Goal: Information Seeking & Learning: Understand process/instructions

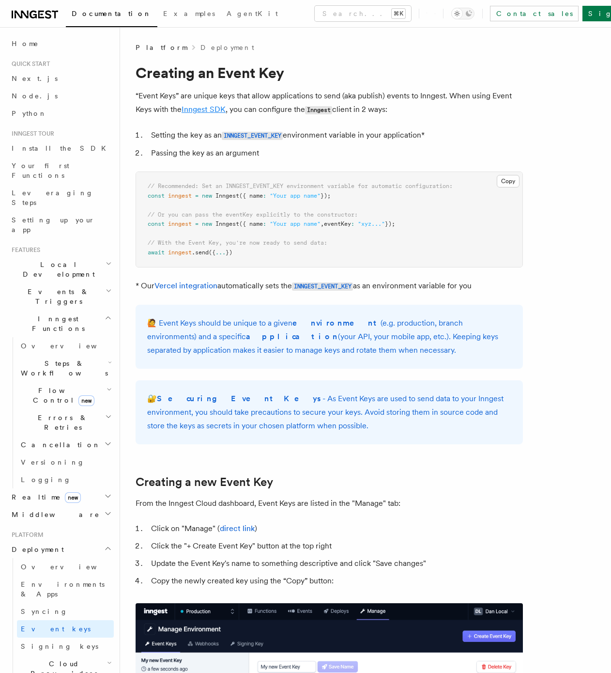
click at [197, 108] on link "Inngest SDK" at bounding box center [204, 109] width 44 height 9
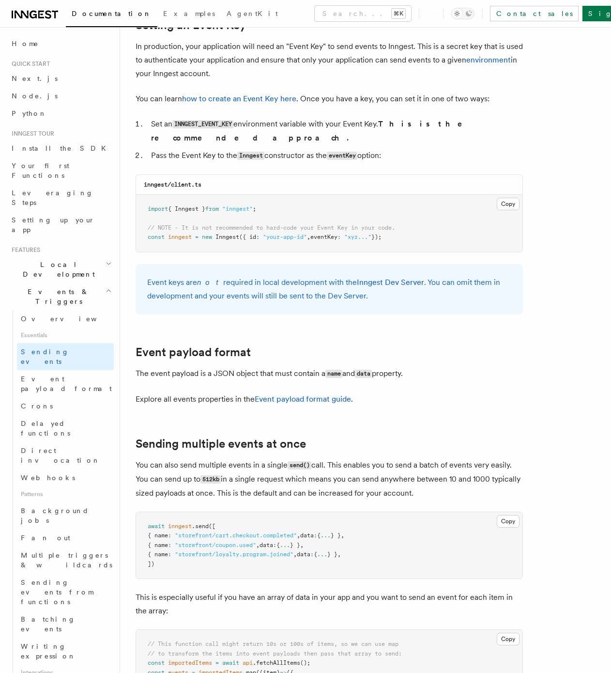
scroll to position [758, 0]
click at [382, 277] on link "Inngest Dev Server" at bounding box center [390, 281] width 67 height 9
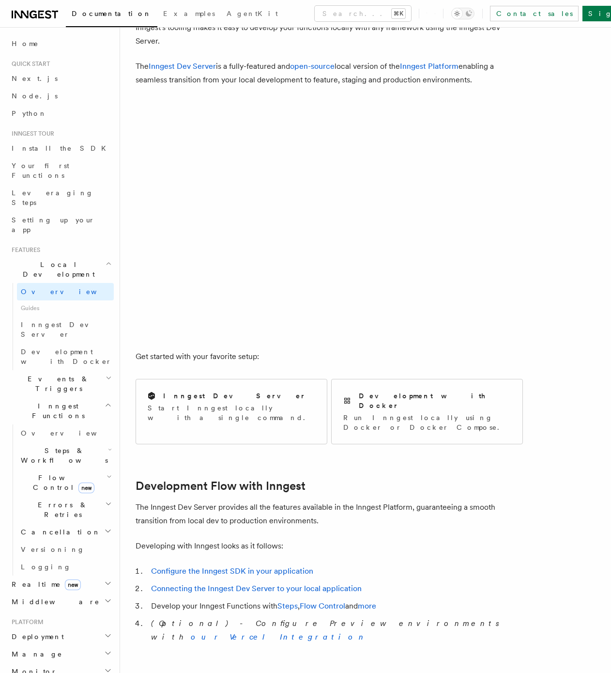
scroll to position [69, 0]
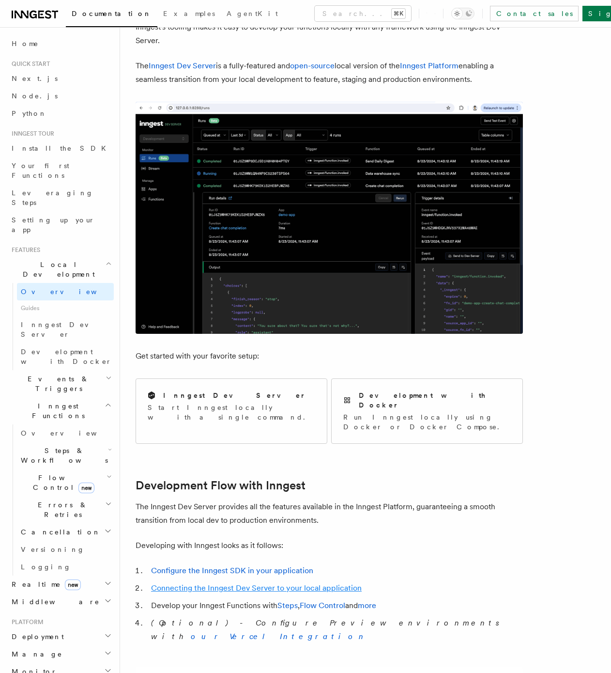
click at [244, 583] on link "Connecting the Inngest Dev Server to your local application" at bounding box center [256, 587] width 211 height 9
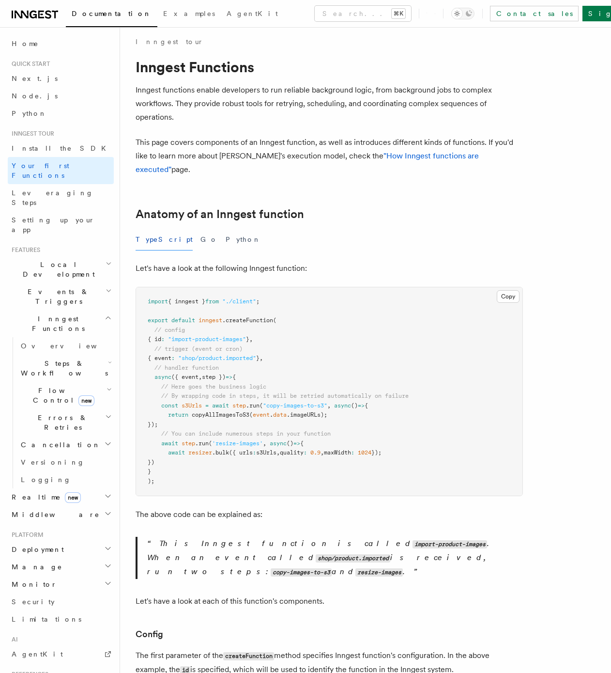
scroll to position [927, 0]
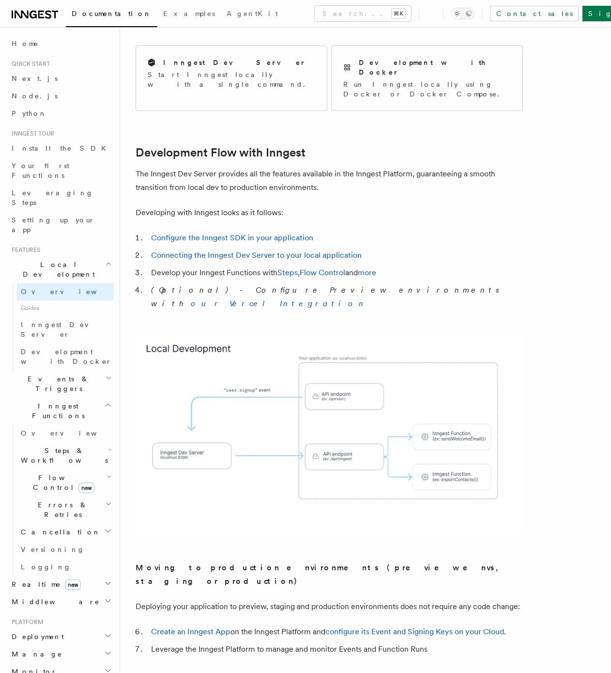
scroll to position [561, 0]
